Goal: Answer question/provide support: Share knowledge or assist other users

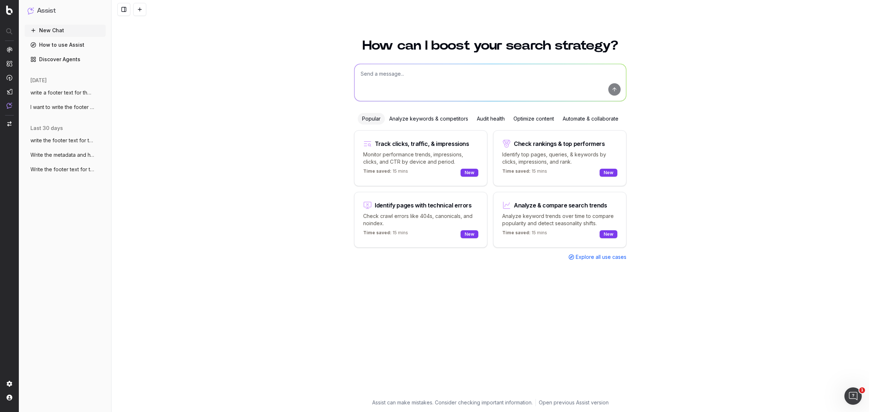
click at [64, 93] on span "write a footer text for the url: https:/" at bounding box center [62, 92] width 64 height 7
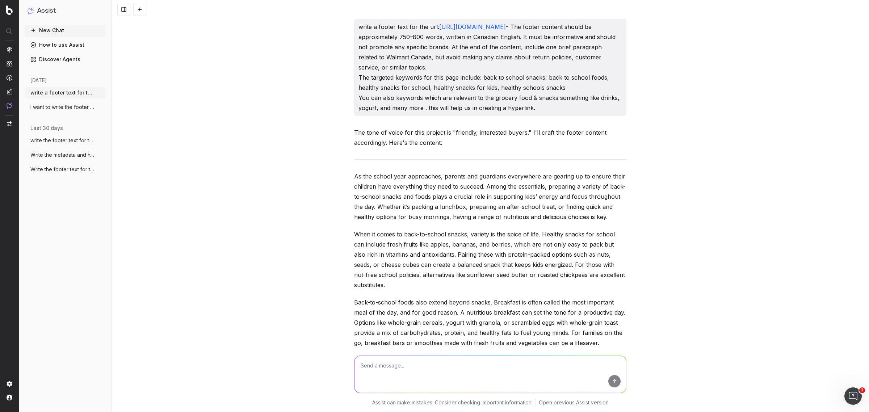
scroll to position [4249, 0]
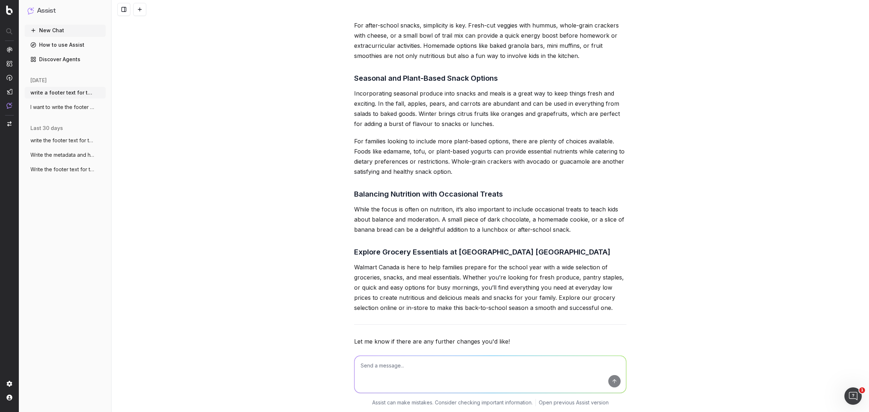
click at [439, 378] on textarea at bounding box center [489, 374] width 271 height 37
type textarea "suggest faq for the same page"
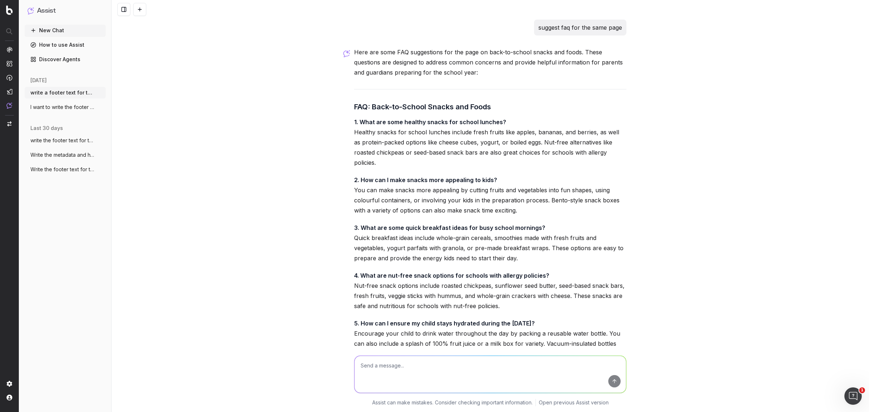
scroll to position [4562, 0]
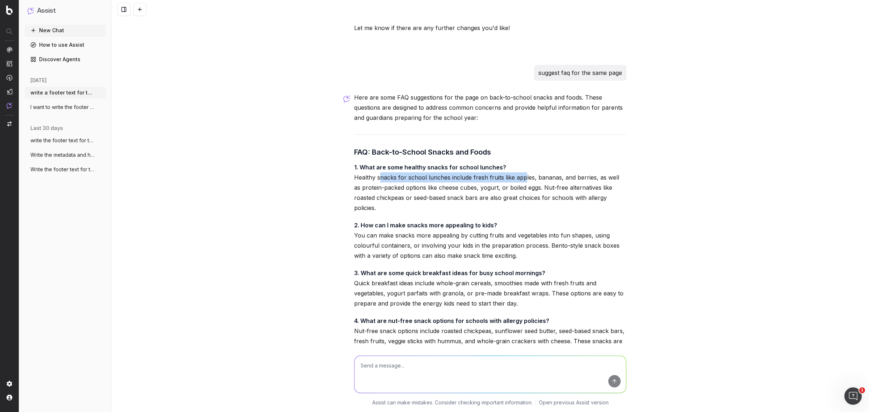
drag, startPoint x: 376, startPoint y: 146, endPoint x: 520, endPoint y: 146, distance: 143.4
click at [520, 162] on p "1. What are some healthy snacks for school lunches? Healthy snacks for school l…" at bounding box center [490, 187] width 272 height 51
drag, startPoint x: 540, startPoint y: 148, endPoint x: 583, endPoint y: 149, distance: 43.1
click at [583, 162] on p "1. What are some healthy snacks for school lunches? Healthy snacks for school l…" at bounding box center [490, 187] width 272 height 51
drag, startPoint x: 359, startPoint y: 156, endPoint x: 526, endPoint y: 160, distance: 166.9
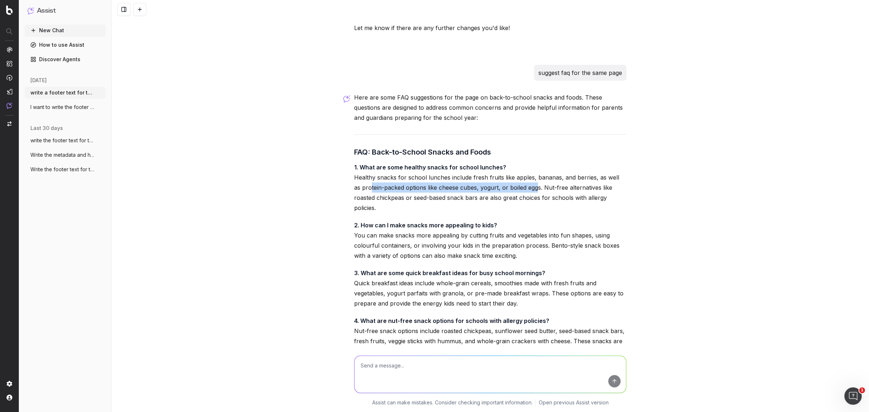
click at [526, 162] on p "1. What are some healthy snacks for school lunches? Healthy snacks for school l…" at bounding box center [490, 187] width 272 height 51
drag, startPoint x: 536, startPoint y: 158, endPoint x: 593, endPoint y: 159, distance: 57.2
click at [593, 162] on p "1. What are some healthy snacks for school lunches? Healthy snacks for school l…" at bounding box center [490, 187] width 272 height 51
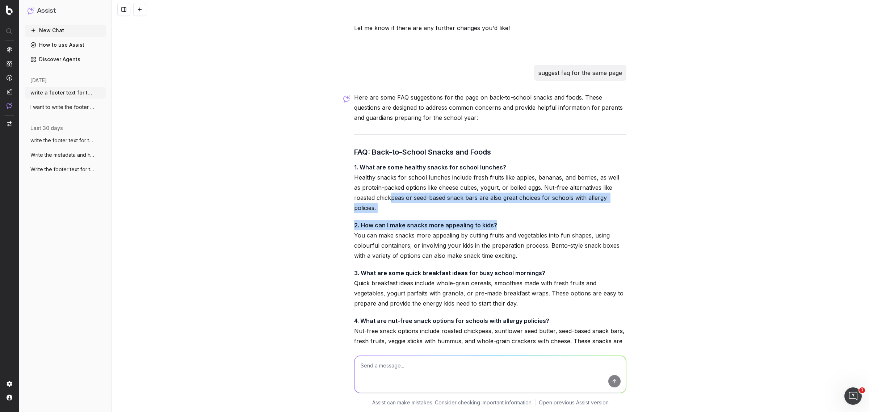
drag, startPoint x: 365, startPoint y: 167, endPoint x: 560, endPoint y: 172, distance: 194.8
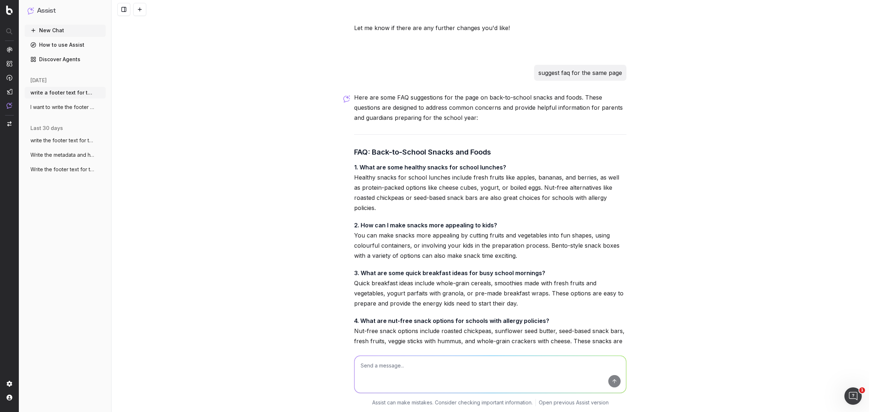
click at [381, 220] on p "2. How can I make snacks more appealing to kids? You can make snacks more appea…" at bounding box center [490, 240] width 272 height 41
drag, startPoint x: 404, startPoint y: 185, endPoint x: 489, endPoint y: 184, distance: 85.1
click at [489, 222] on strong "2. How can I make snacks more appealing to kids?" at bounding box center [425, 225] width 143 height 7
click at [489, 220] on p "2. How can I make snacks more appealing to kids? You can make snacks more appea…" at bounding box center [490, 240] width 272 height 41
drag, startPoint x: 437, startPoint y: 140, endPoint x: 498, endPoint y: 139, distance: 60.5
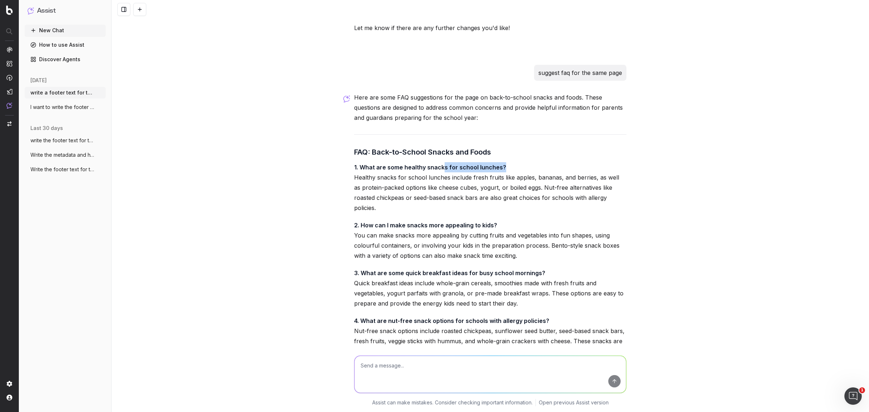
click at [498, 162] on p "1. What are some healthy snacks for school lunches? Healthy snacks for school l…" at bounding box center [490, 187] width 272 height 51
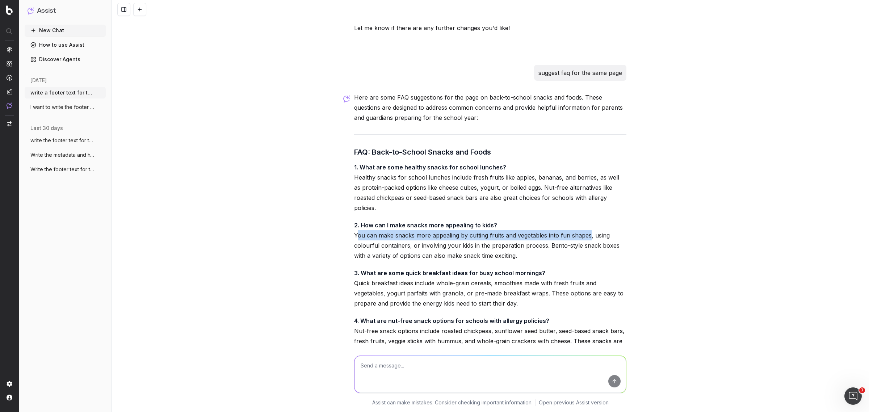
drag, startPoint x: 353, startPoint y: 190, endPoint x: 586, endPoint y: 193, distance: 233.1
click at [586, 220] on p "2. How can I make snacks more appealing to kids? You can make snacks more appea…" at bounding box center [490, 240] width 272 height 41
drag, startPoint x: 353, startPoint y: 205, endPoint x: 400, endPoint y: 204, distance: 46.7
click at [400, 220] on p "2. How can I make snacks more appealing to kids? You can make snacks more appea…" at bounding box center [490, 240] width 272 height 41
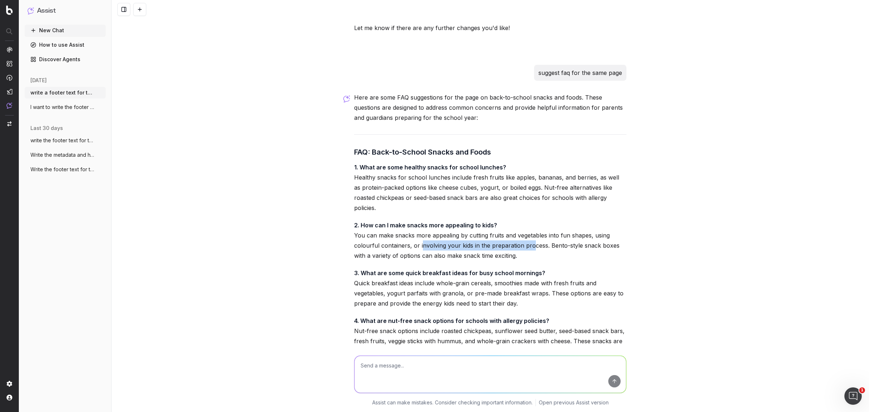
drag, startPoint x: 418, startPoint y: 205, endPoint x: 529, endPoint y: 207, distance: 110.1
click at [529, 220] on p "2. How can I make snacks more appealing to kids? You can make snacks more appea…" at bounding box center [490, 240] width 272 height 41
drag, startPoint x: 361, startPoint y: 214, endPoint x: 466, endPoint y: 216, distance: 105.0
click at [466, 220] on p "2. How can I make snacks more appealing to kids? You can make snacks more appea…" at bounding box center [490, 240] width 272 height 41
click at [473, 220] on p "2. How can I make snacks more appealing to kids? You can make snacks more appea…" at bounding box center [490, 240] width 272 height 41
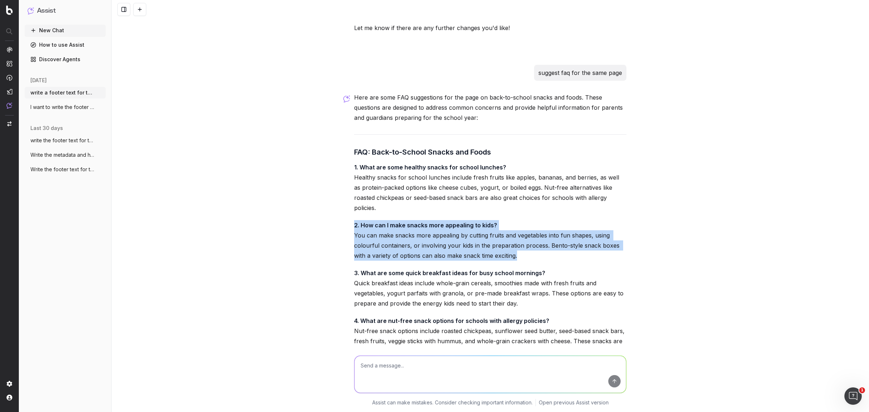
drag, startPoint x: 520, startPoint y: 213, endPoint x: 351, endPoint y: 185, distance: 171.0
click at [354, 220] on p "2. How can I make snacks more appealing to kids? You can make snacks more appea…" at bounding box center [490, 240] width 272 height 41
copy p "2. How can I make snacks more appealing to kids? You can make snacks more appea…"
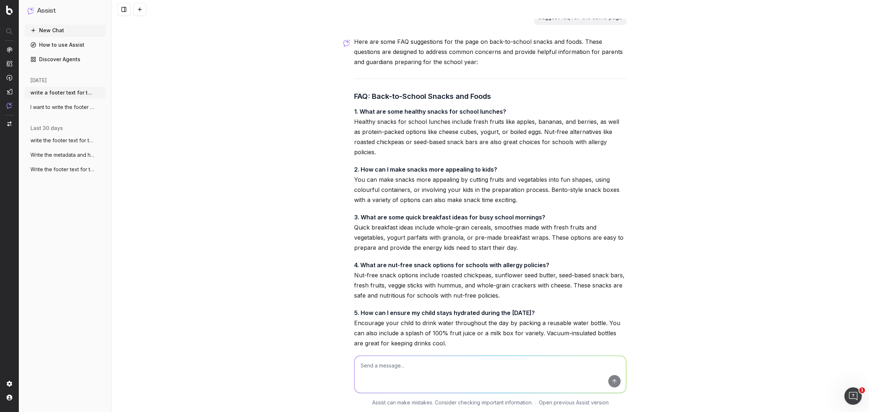
scroll to position [4698, 0]
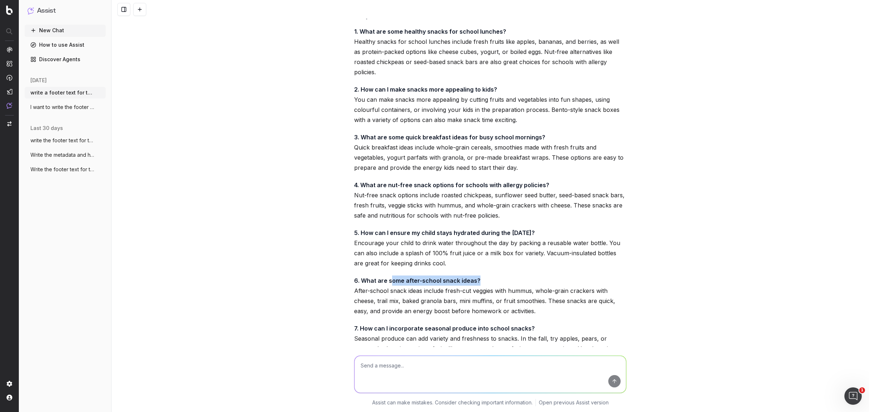
drag, startPoint x: 387, startPoint y: 241, endPoint x: 479, endPoint y: 244, distance: 91.3
click at [479, 275] on p "6. What are some after-school snack ideas? After-school snack ideas include fre…" at bounding box center [490, 295] width 272 height 41
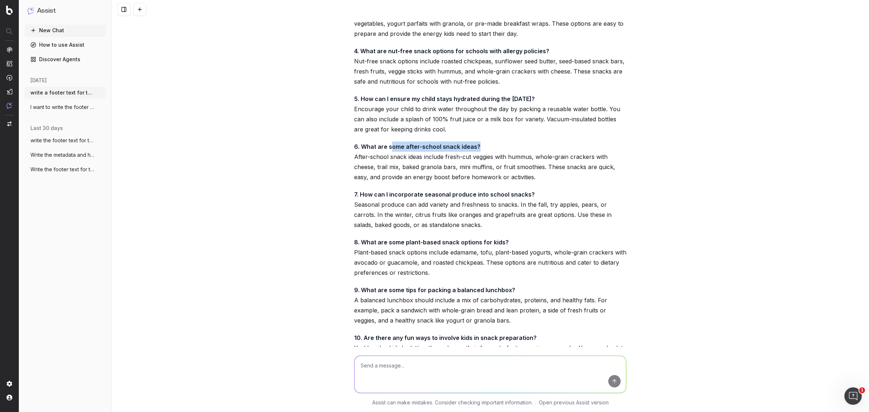
scroll to position [4834, 0]
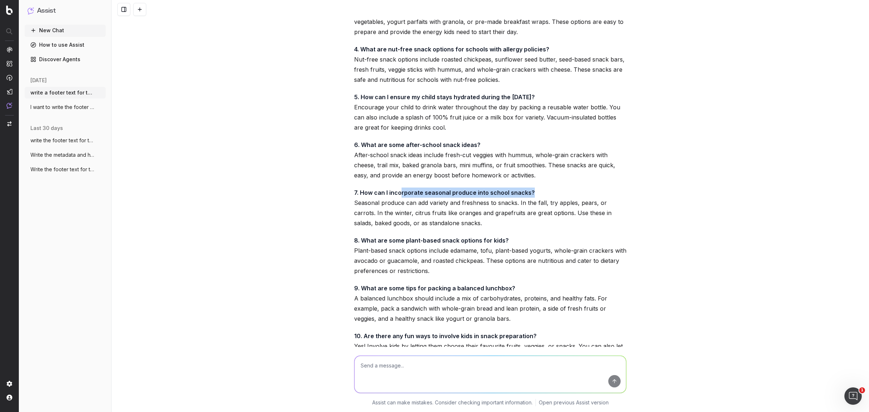
drag, startPoint x: 397, startPoint y: 151, endPoint x: 518, endPoint y: 156, distance: 121.0
click at [529, 188] on p "7. How can I incorporate seasonal produce into school snacks? Seasonal produce …" at bounding box center [490, 208] width 272 height 41
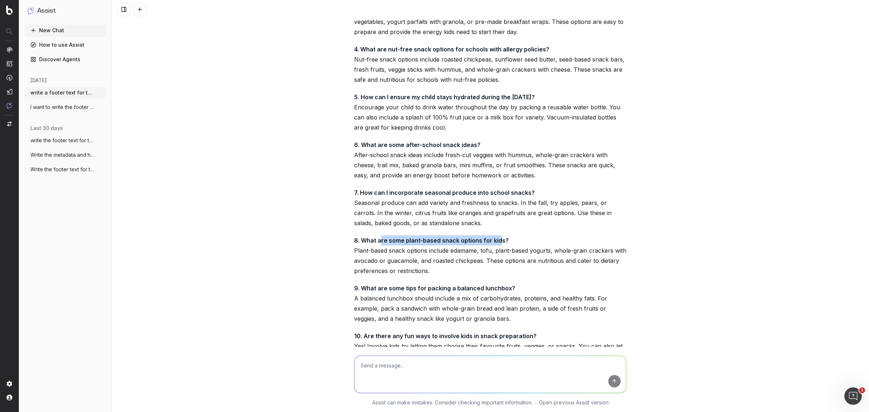
drag, startPoint x: 378, startPoint y: 198, endPoint x: 495, endPoint y: 198, distance: 117.6
click at [495, 237] on strong "8. What are some plant-based snack options for kids?" at bounding box center [431, 240] width 155 height 7
drag, startPoint x: 368, startPoint y: 245, endPoint x: 509, endPoint y: 245, distance: 141.2
click at [509, 283] on p "9. What are some tips for packing a balanced lunchbox? A balanced lunchbox shou…" at bounding box center [490, 303] width 272 height 41
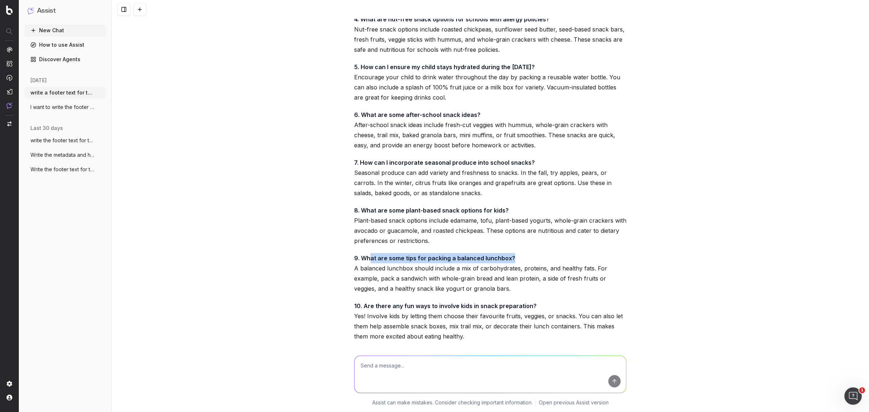
scroll to position [4879, 0]
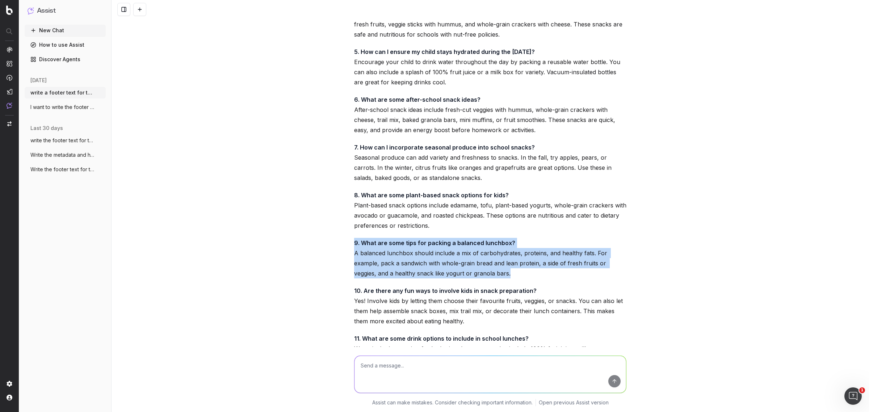
drag, startPoint x: 506, startPoint y: 227, endPoint x: 343, endPoint y: 199, distance: 165.3
click at [343, 199] on div "write a footer text for the url: [URL][DOMAIN_NAME] - The footer content should…" at bounding box center [489, 206] width 757 height 412
copy p "9. What are some tips for packing a balanced lunchbox? A balanced lunchbox shou…"
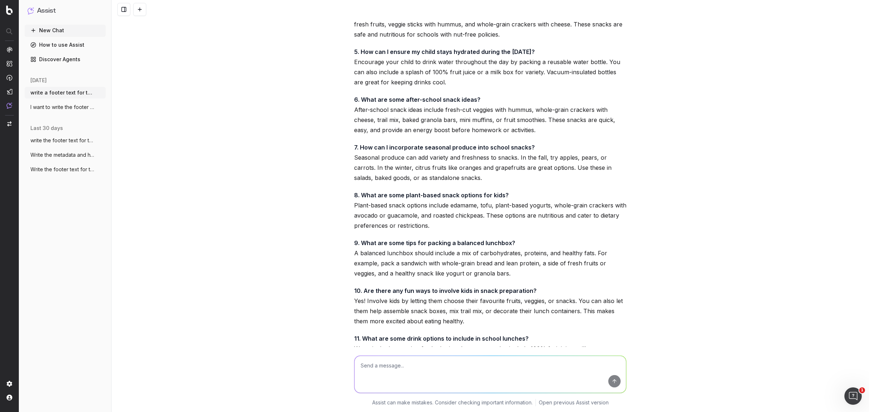
click at [428, 286] on p "10. Are there any fun ways to involve kids in snack preparation? Yes! Involve k…" at bounding box center [490, 306] width 272 height 41
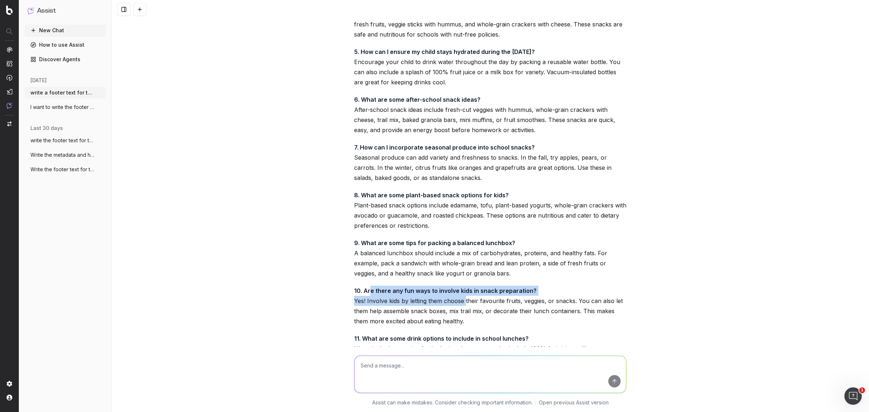
drag, startPoint x: 367, startPoint y: 251, endPoint x: 462, endPoint y: 254, distance: 95.3
click at [462, 286] on p "10. Are there any fun ways to involve kids in snack preparation? Yes! Involve k…" at bounding box center [490, 306] width 272 height 41
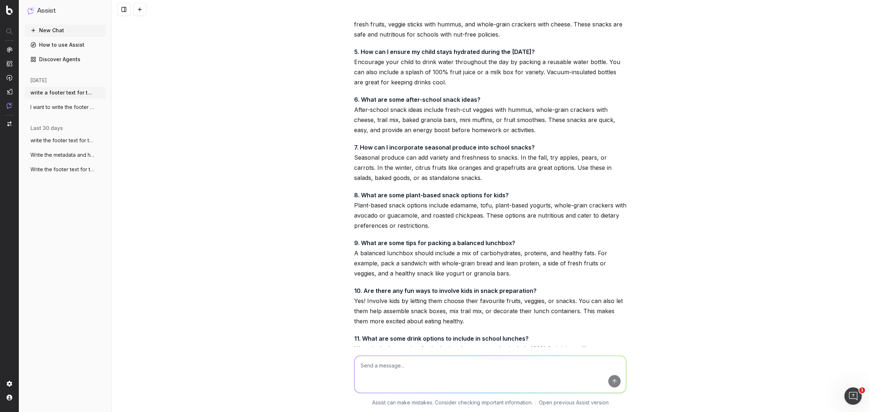
click at [466, 286] on p "10. Are there any fun ways to involve kids in snack preparation? Yes! Involve k…" at bounding box center [490, 306] width 272 height 41
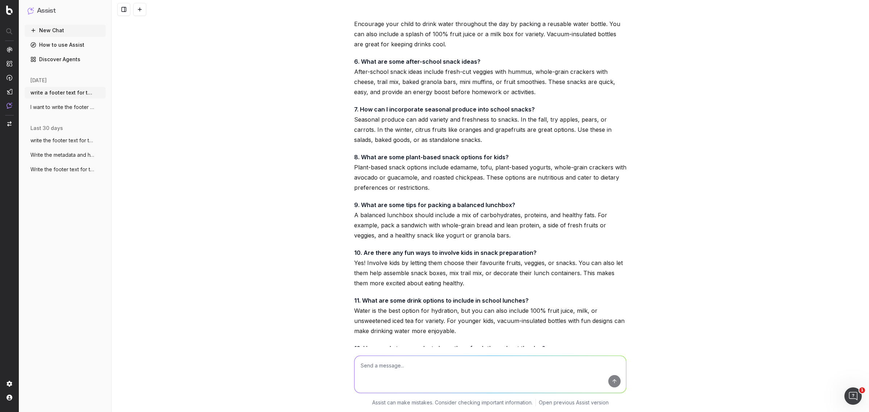
scroll to position [4969, 0]
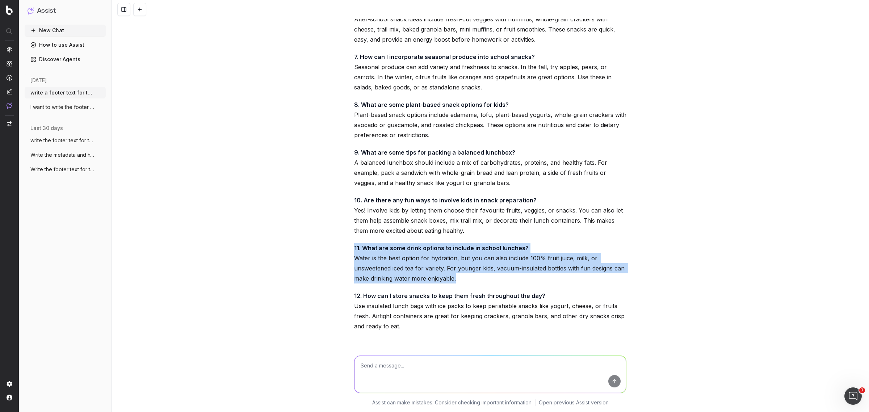
drag, startPoint x: 459, startPoint y: 237, endPoint x: 346, endPoint y: 205, distance: 117.0
click at [346, 205] on div "write a footer text for the url: [URL][DOMAIN_NAME] - The footer content should…" at bounding box center [489, 206] width 757 height 412
copy p "11. What are some drink options to include in school lunches? Water is the best…"
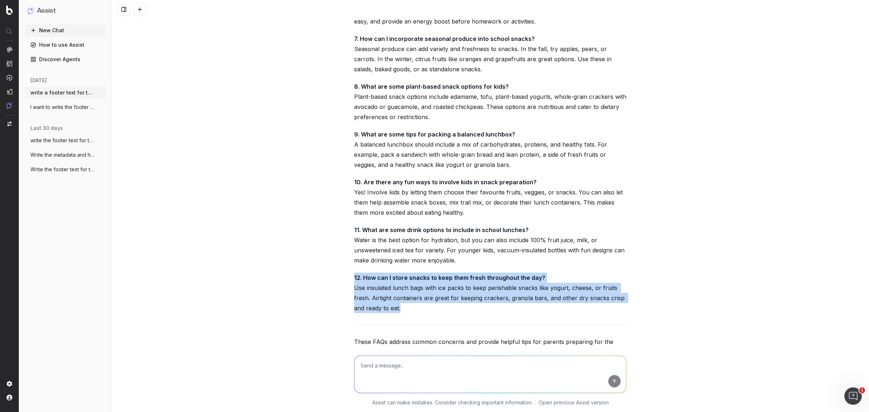
drag, startPoint x: 401, startPoint y: 268, endPoint x: 342, endPoint y: 231, distance: 69.5
click at [342, 231] on div "write a footer text for the url: [URL][DOMAIN_NAME] - The footer content should…" at bounding box center [489, 206] width 757 height 412
copy p "12. How can I store snacks to keep them fresh throughout the day? Use insulated…"
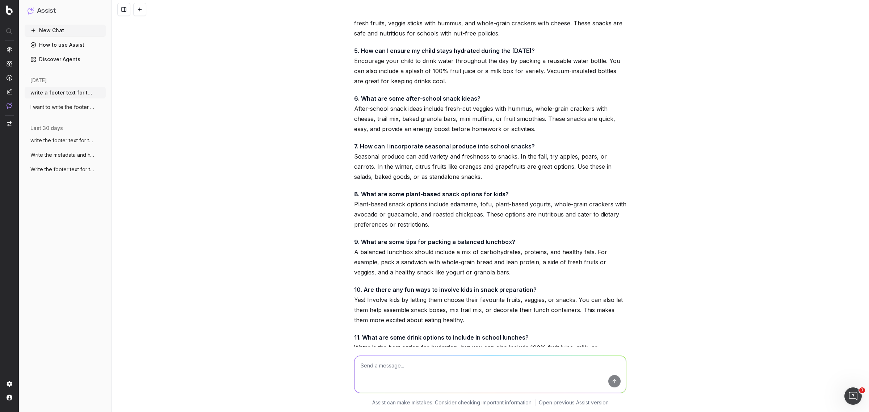
scroll to position [4852, 0]
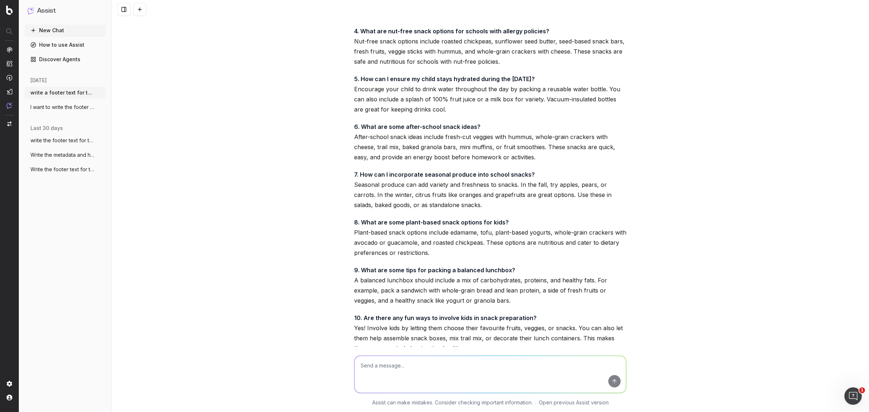
click at [449, 265] on p "9. What are some tips for packing a balanced lunchbox? A balanced lunchbox shou…" at bounding box center [490, 285] width 272 height 41
